Goal: Navigation & Orientation: Understand site structure

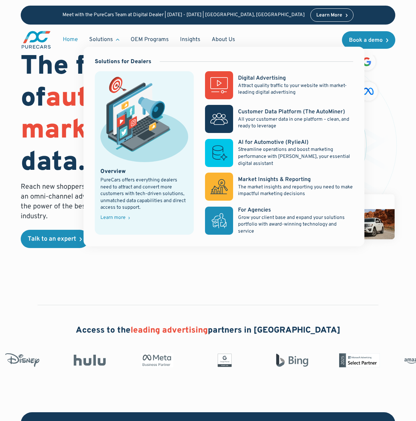
click at [117, 39] on icon at bounding box center [117, 39] width 3 height 1
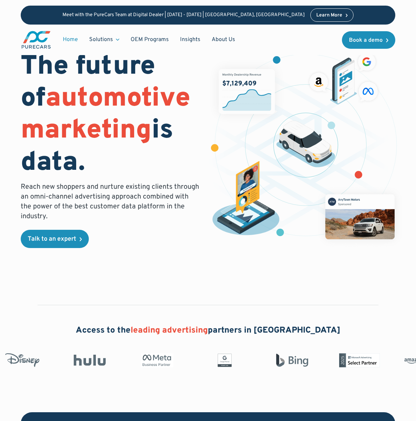
click at [117, 39] on icon at bounding box center [118, 40] width 4 height 2
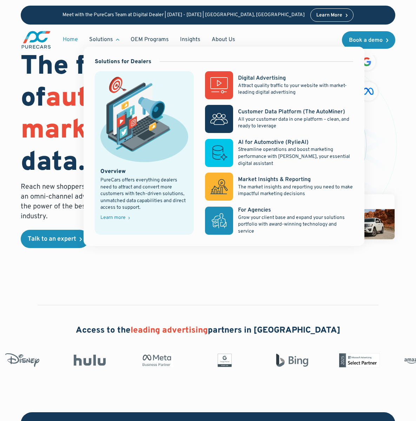
click at [217, 84] on rect at bounding box center [219, 85] width 28 height 28
click at [215, 119] on rect at bounding box center [219, 119] width 28 height 28
click at [213, 152] on rect at bounding box center [219, 153] width 28 height 28
click at [213, 186] on rect at bounding box center [219, 187] width 28 height 28
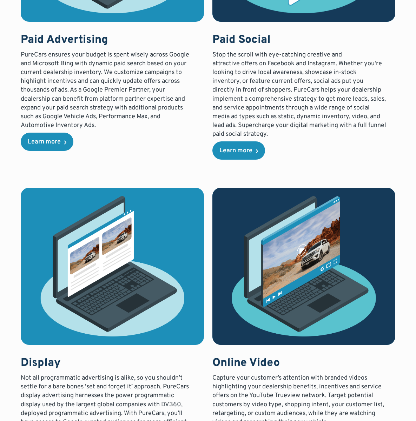
scroll to position [947, 0]
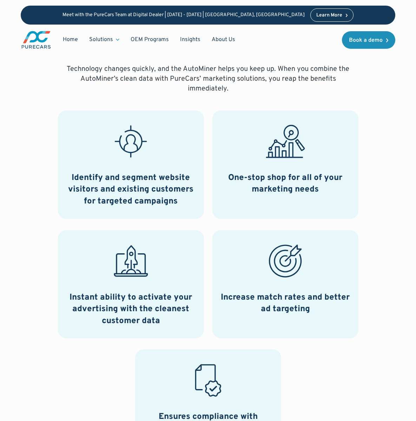
scroll to position [632, 0]
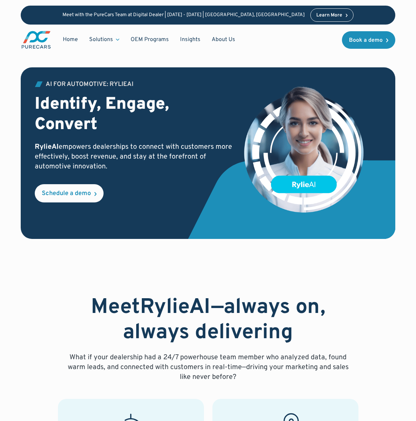
scroll to position [316, 0]
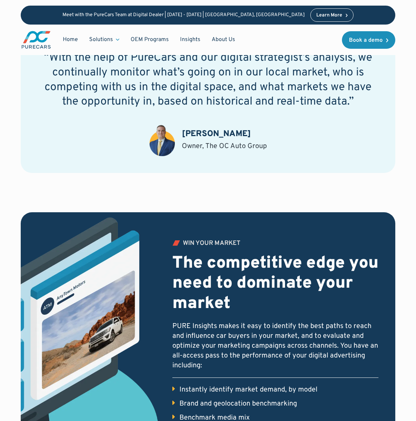
scroll to position [632, 0]
